Goal: Information Seeking & Learning: Check status

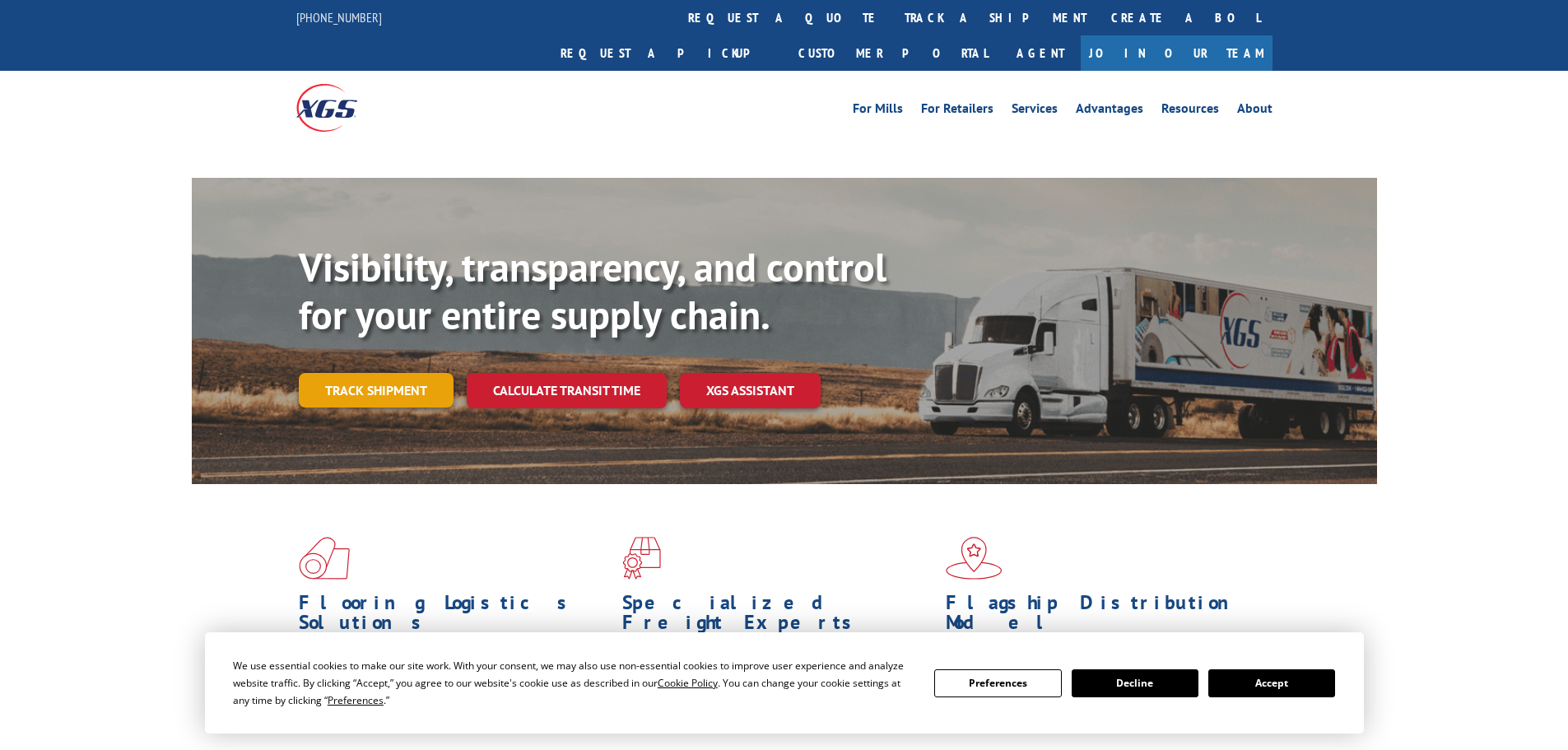
click at [361, 372] on link "Track shipment" at bounding box center [376, 389] width 155 height 34
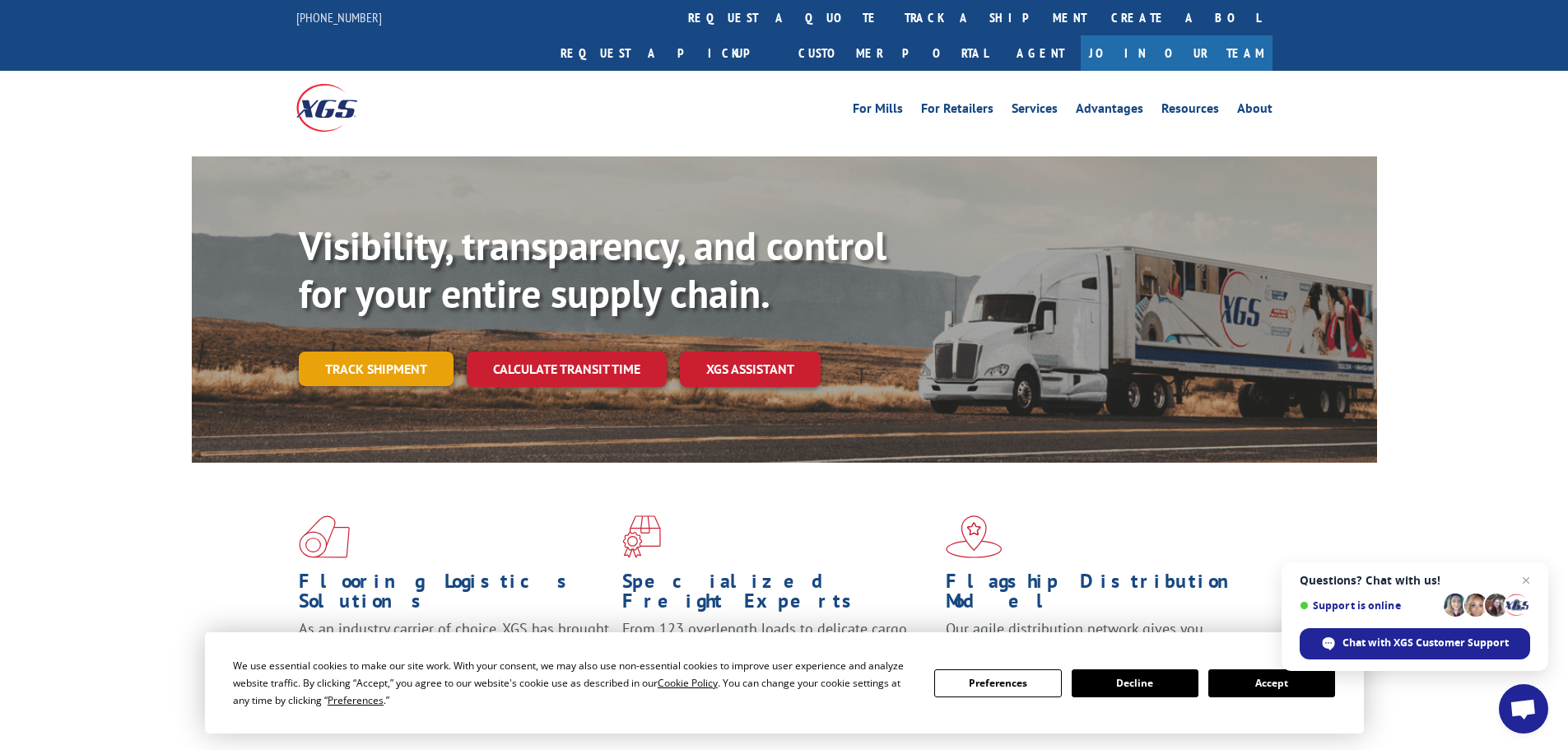
click at [372, 351] on link "Track shipment" at bounding box center [376, 368] width 155 height 34
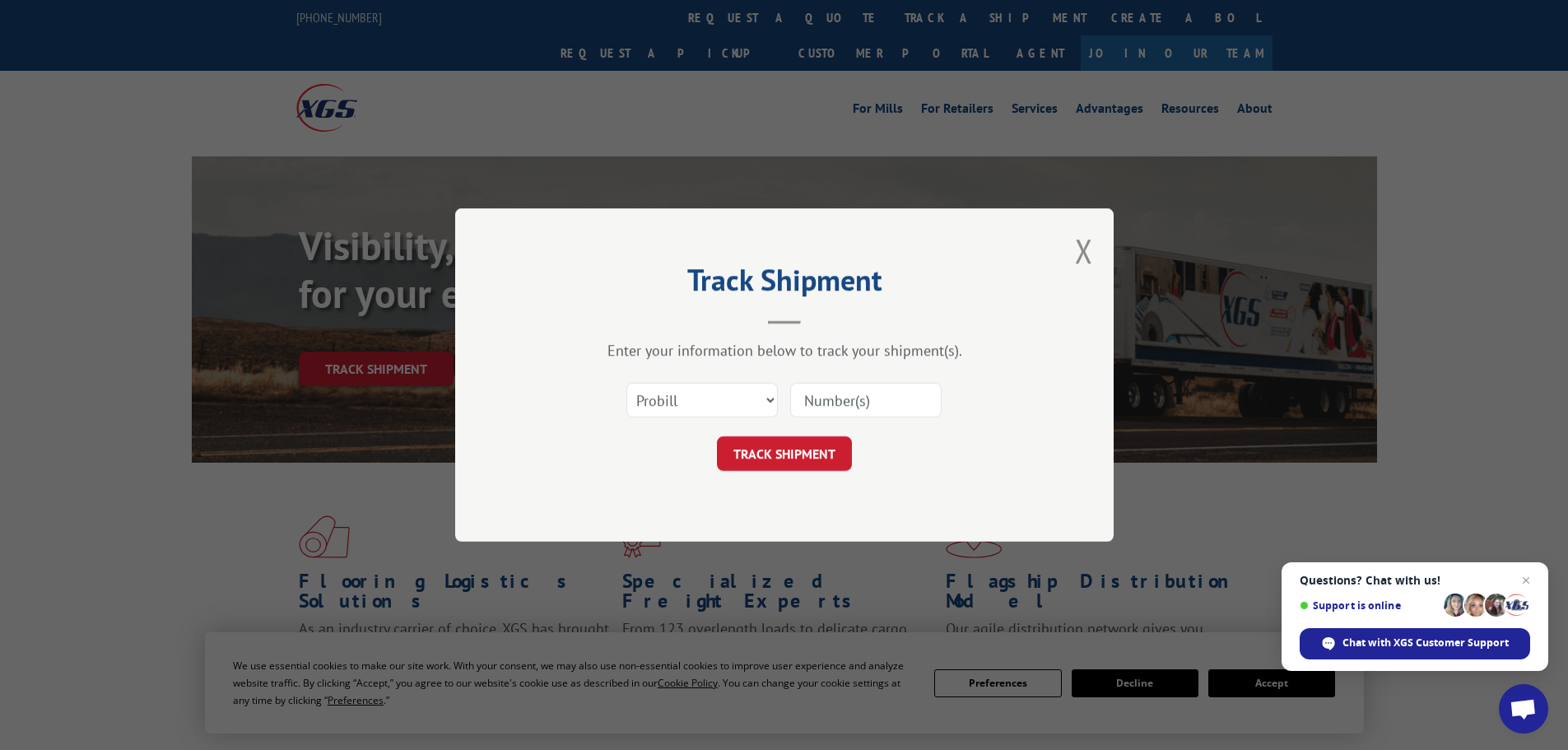
paste input "52507236"
type input "52507236"
click at [757, 399] on select "Select category... Probill BOL PO" at bounding box center [702, 400] width 152 height 34
select select "po"
click at [627, 383] on select "Select category... Probill BOL PO" at bounding box center [702, 400] width 152 height 34
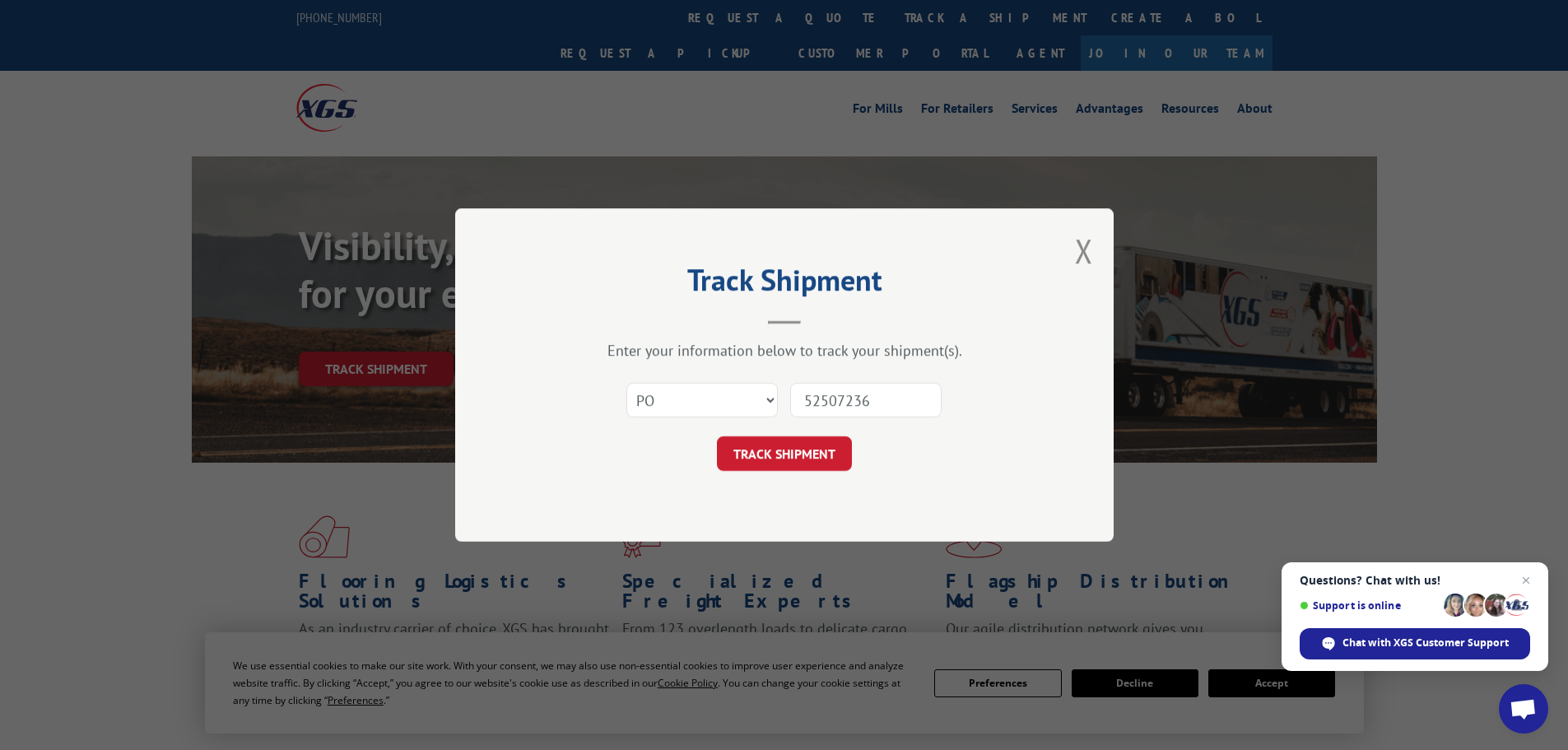
click at [797, 452] on button "TRACK SHIPMENT" at bounding box center [784, 453] width 135 height 34
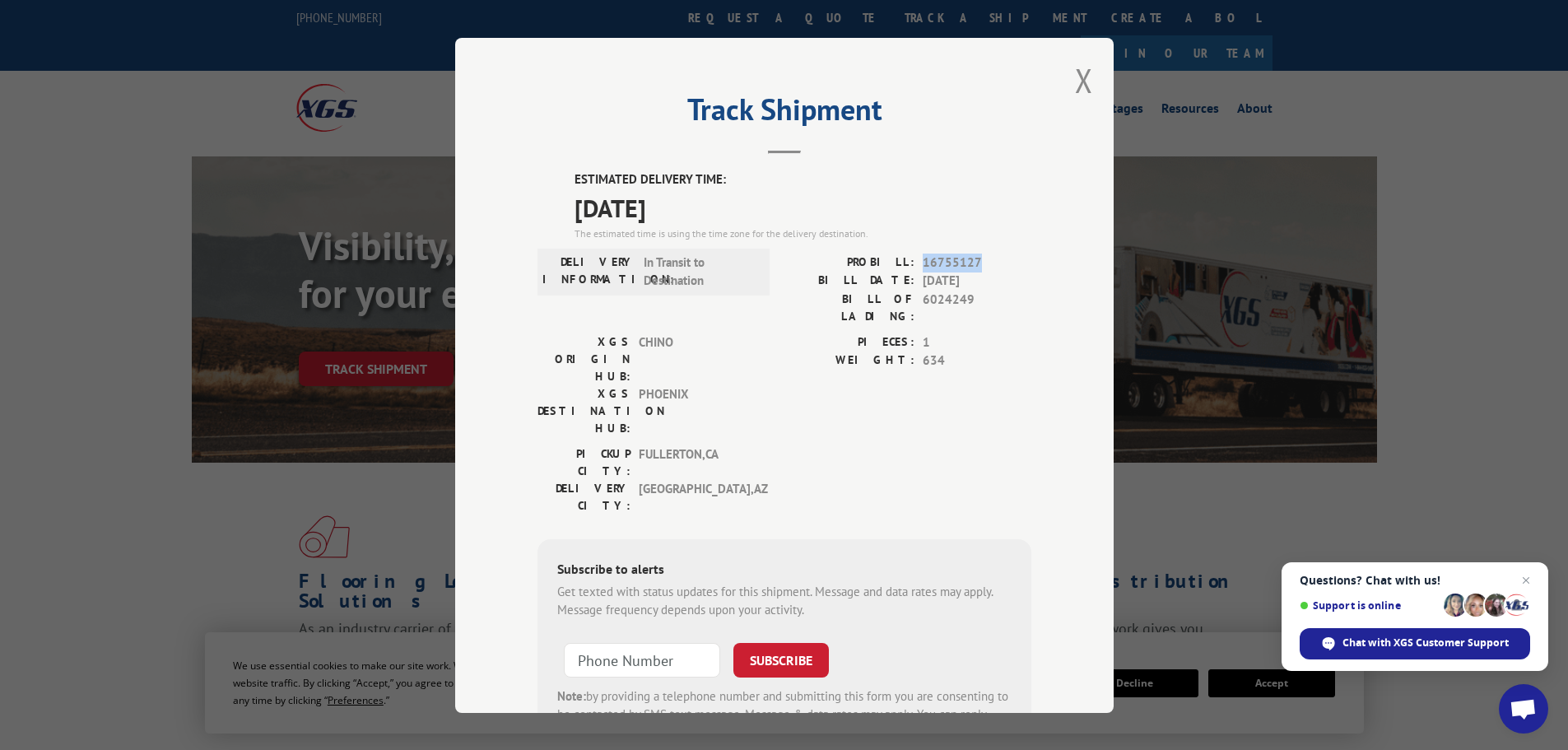
drag, startPoint x: 919, startPoint y: 268, endPoint x: 982, endPoint y: 264, distance: 63.1
click at [982, 264] on span "16755127" at bounding box center [977, 262] width 109 height 19
copy span "16755127"
